Goal: Transaction & Acquisition: Purchase product/service

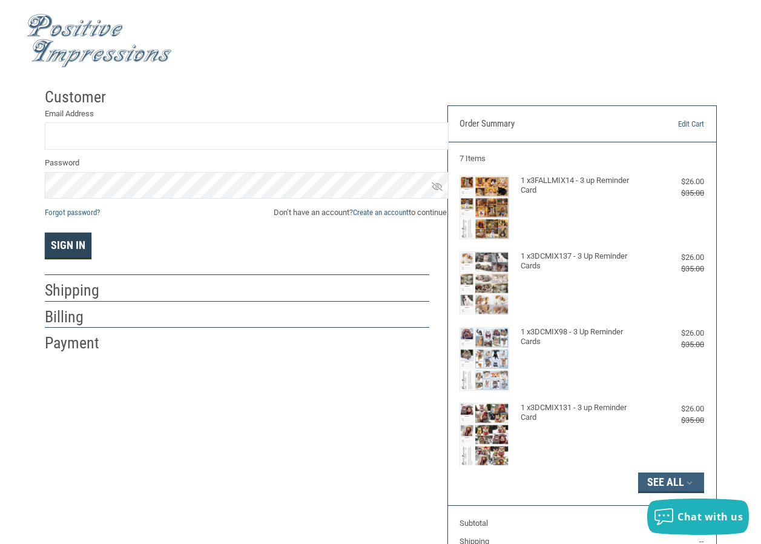
click at [61, 243] on button "Sign In" at bounding box center [68, 246] width 47 height 27
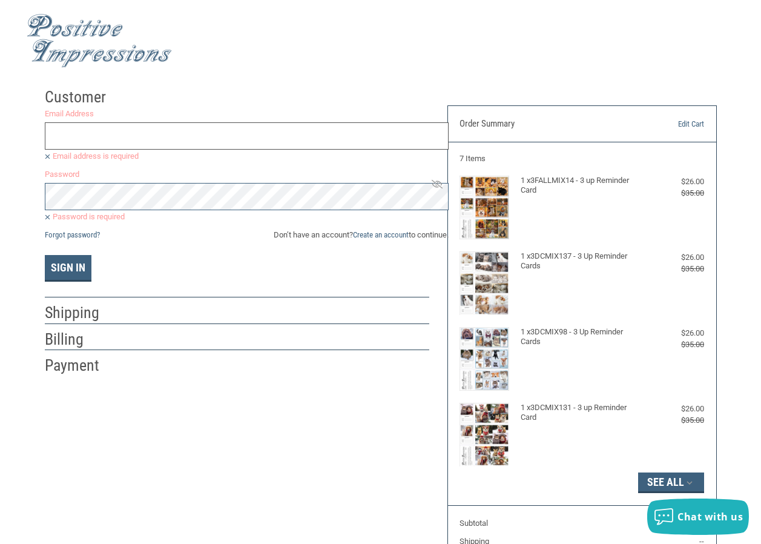
click at [151, 126] on input "Email Address" at bounding box center [247, 135] width 404 height 27
type input "[EMAIL_ADDRESS][DOMAIN_NAME]"
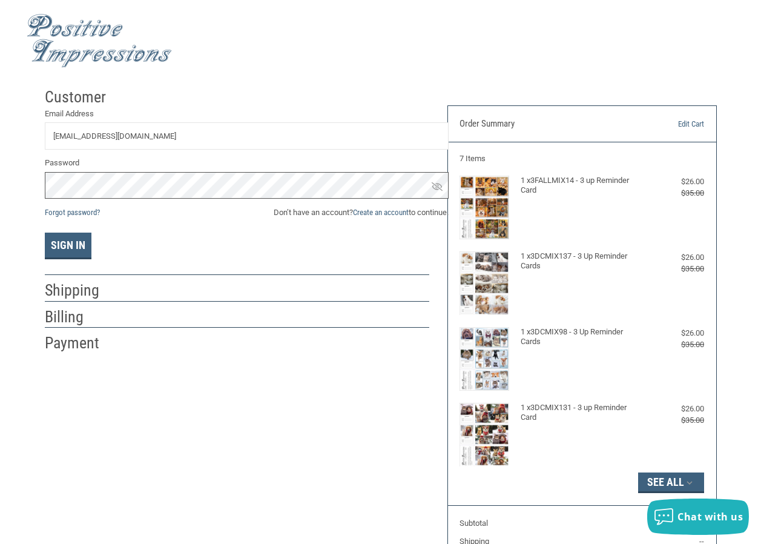
click at [45, 233] on button "Sign In" at bounding box center [68, 246] width 47 height 27
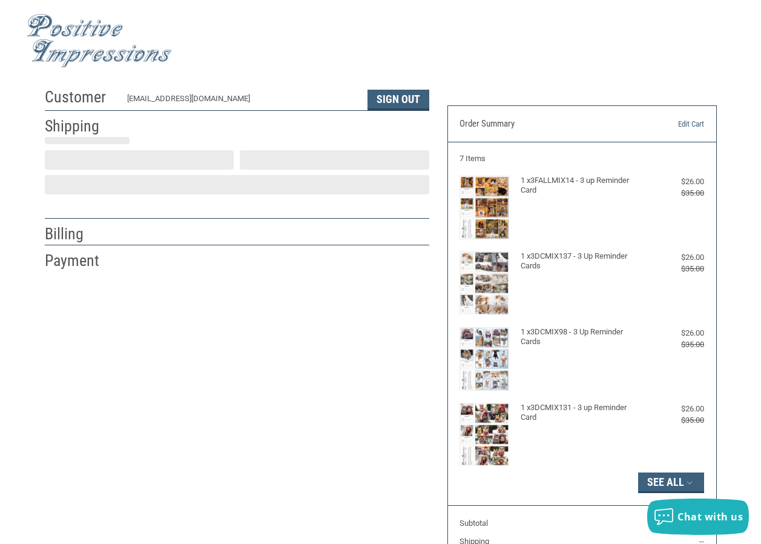
select select "NJ"
select select "US"
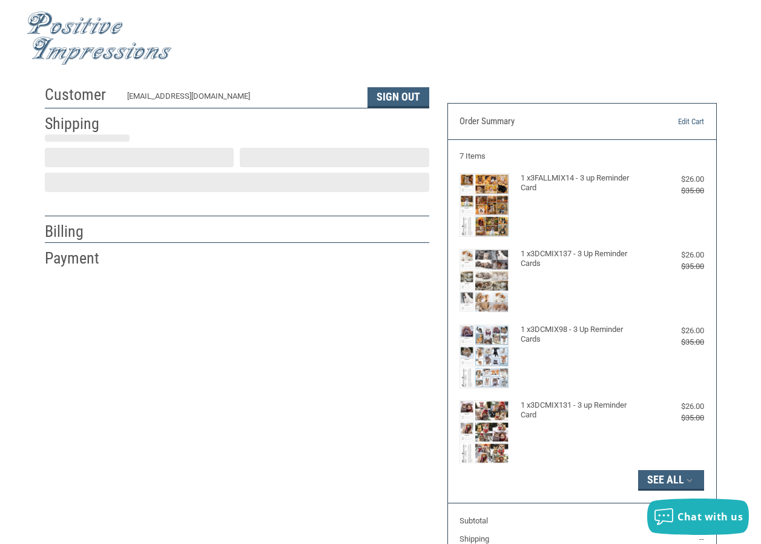
select select "NJ"
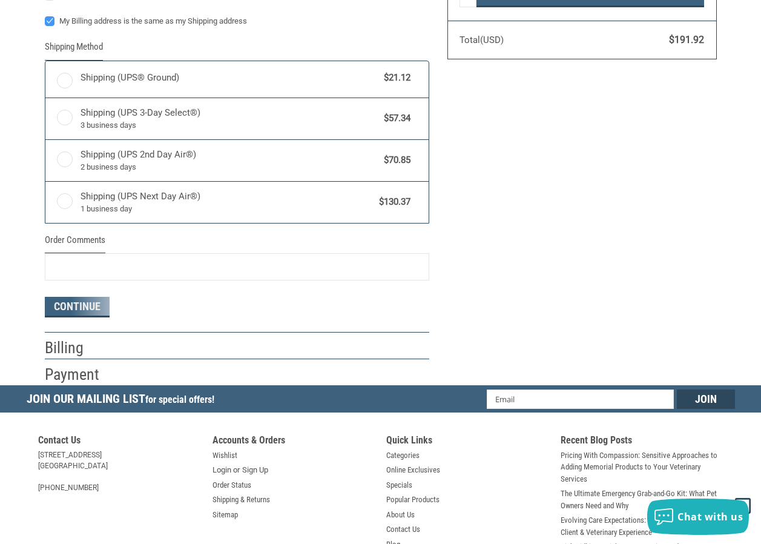
radio input "true"
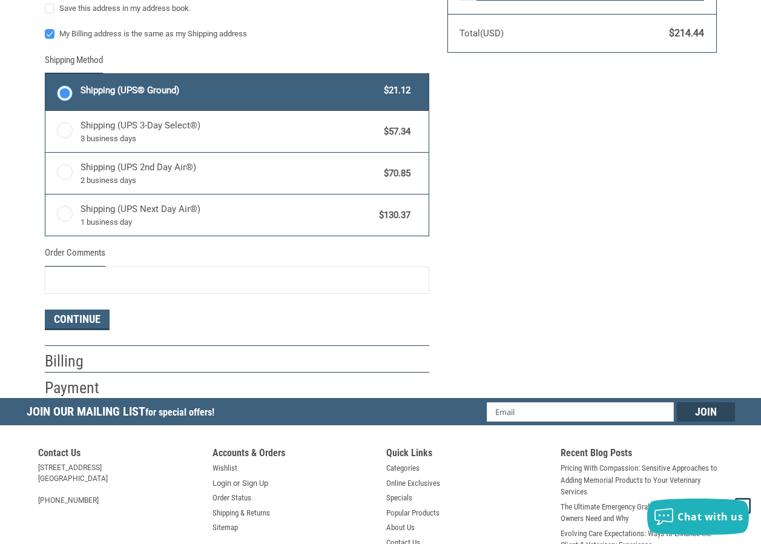
scroll to position [627, 0]
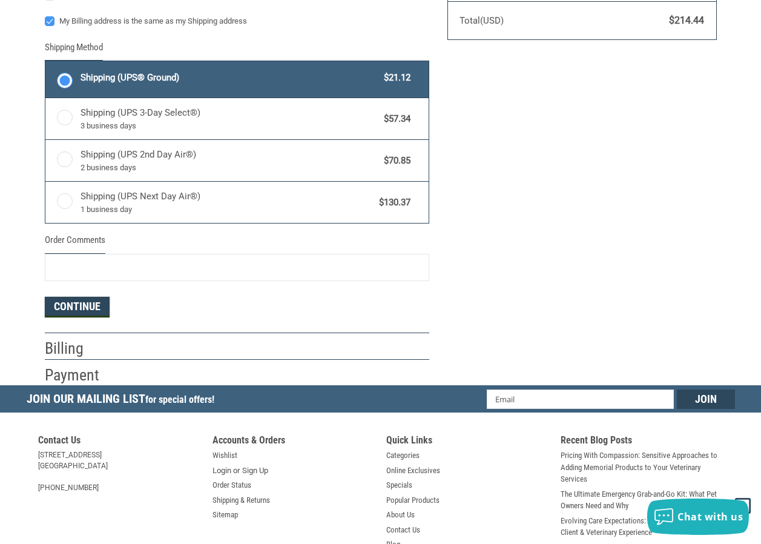
click at [91, 312] on button "Continue" at bounding box center [77, 307] width 65 height 21
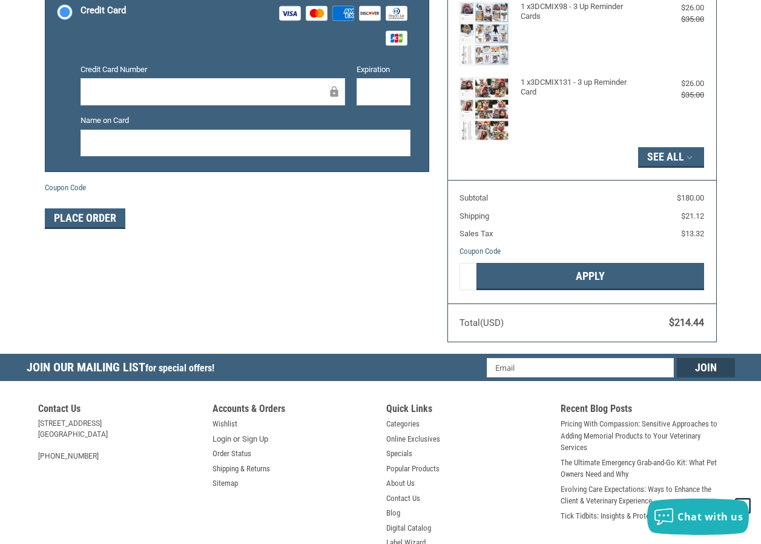
scroll to position [351, 0]
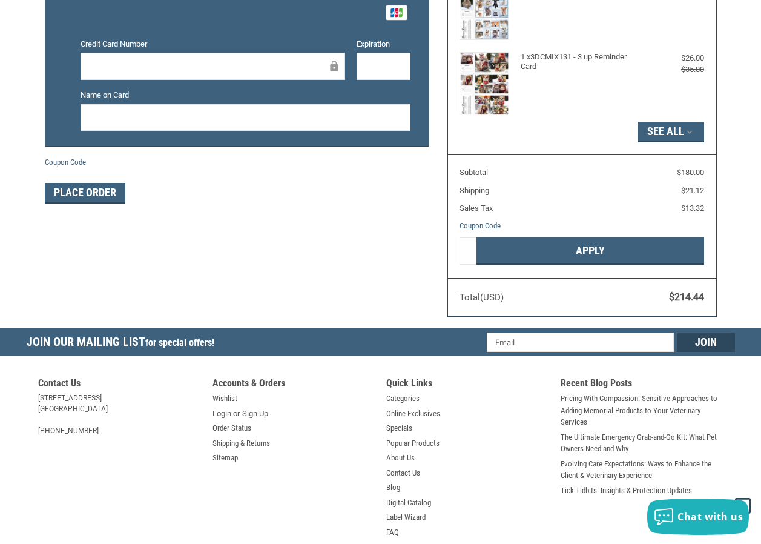
click at [268, 73] on iframe at bounding box center [208, 66] width 239 height 14
drag, startPoint x: 94, startPoint y: 194, endPoint x: 65, endPoint y: 166, distance: 40.3
click at [94, 194] on button "Place Order" at bounding box center [85, 193] width 81 height 21
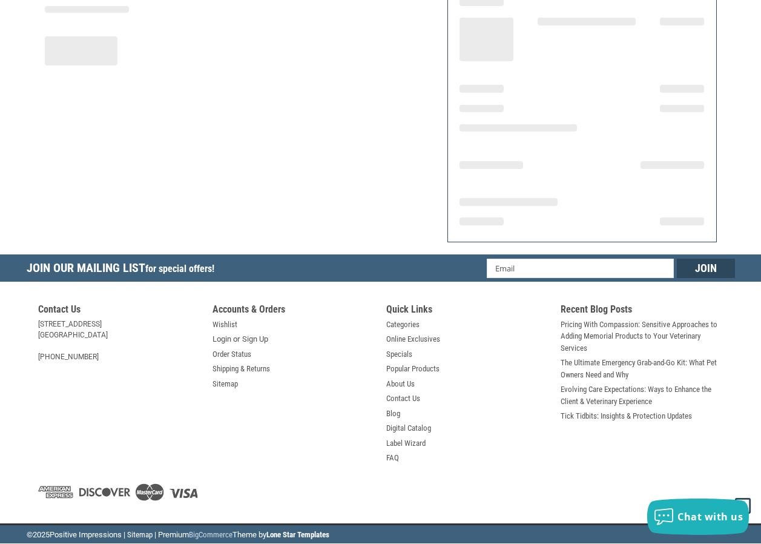
scroll to position [153, 0]
